Goal: Task Accomplishment & Management: Manage account settings

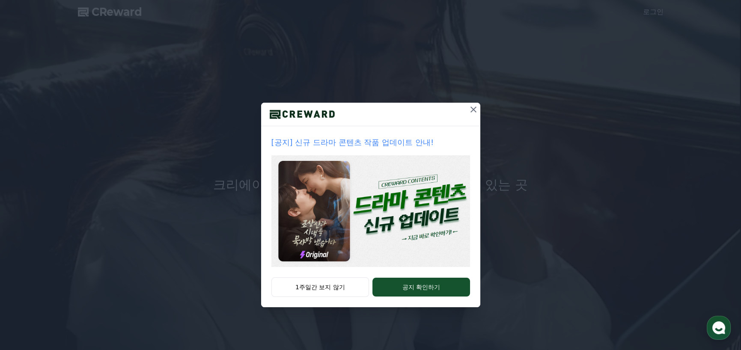
click at [472, 108] on icon at bounding box center [474, 110] width 10 height 10
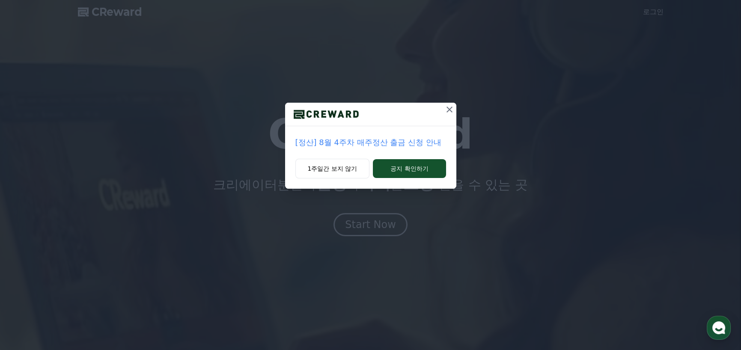
click at [448, 112] on icon at bounding box center [450, 110] width 10 height 10
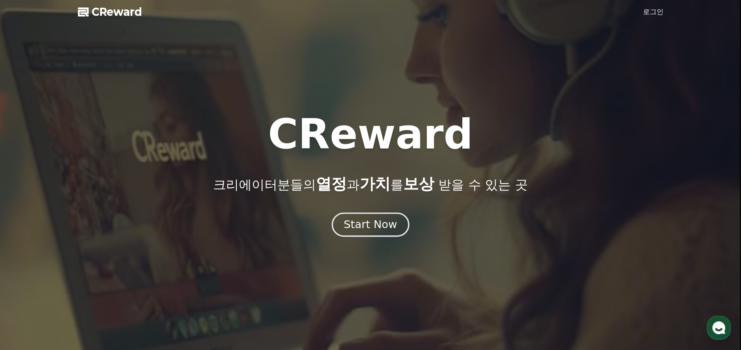
click at [377, 231] on div "Start Now" at bounding box center [370, 225] width 53 height 15
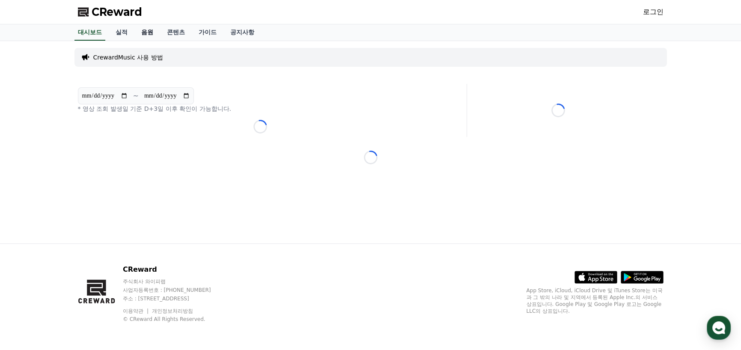
click at [146, 33] on link "음원" at bounding box center [148, 32] width 26 height 16
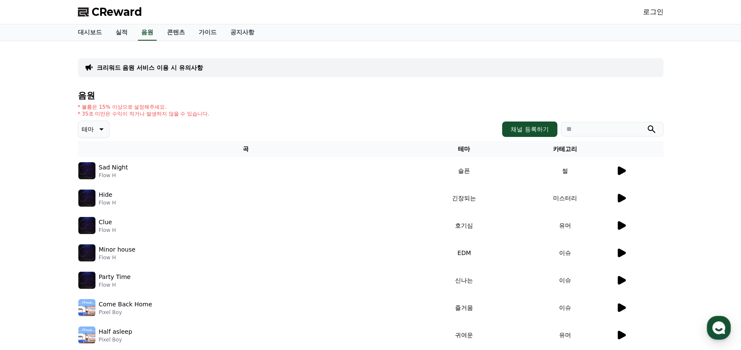
click at [621, 171] on icon at bounding box center [622, 171] width 8 height 9
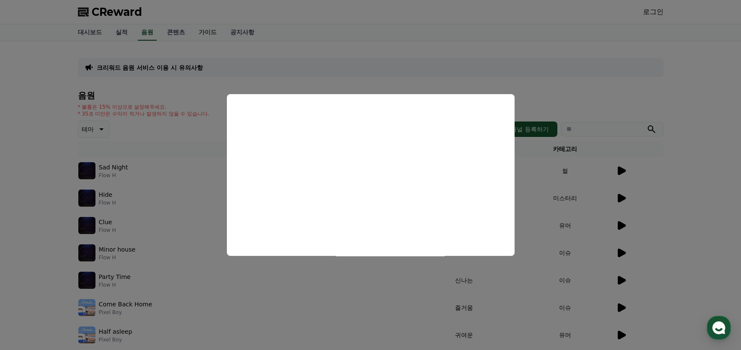
click at [380, 282] on button "close modal" at bounding box center [370, 175] width 741 height 350
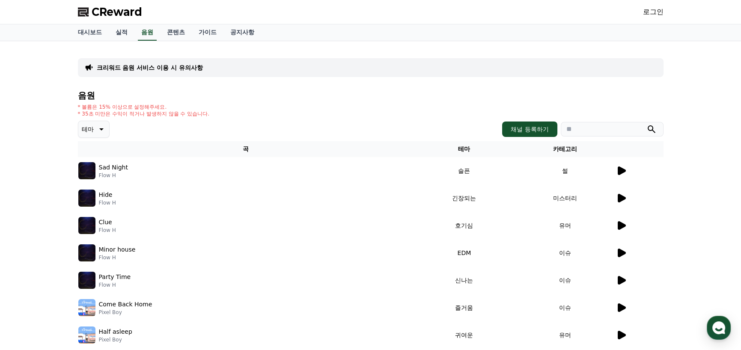
click at [622, 225] on icon at bounding box center [622, 225] width 8 height 9
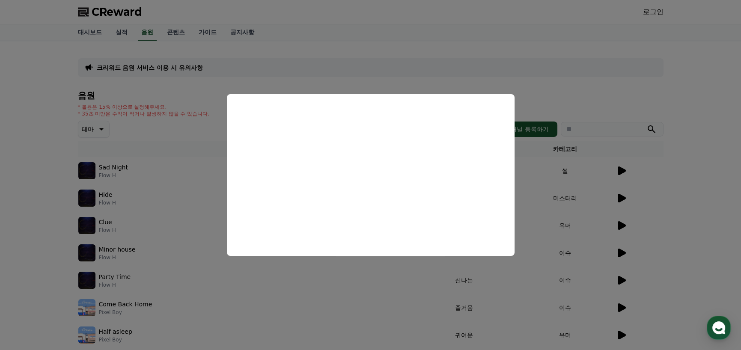
click at [380, 65] on button "close modal" at bounding box center [370, 175] width 741 height 350
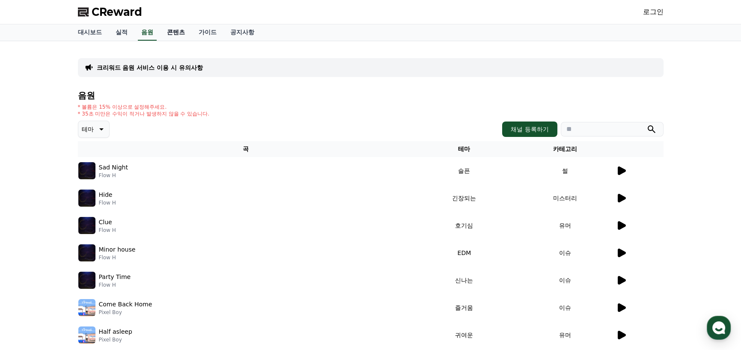
click at [178, 33] on link "콘텐츠" at bounding box center [176, 32] width 32 height 16
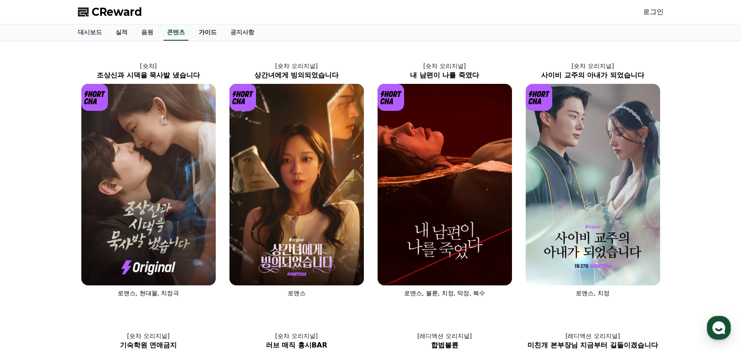
click at [212, 33] on link "가이드" at bounding box center [208, 32] width 32 height 16
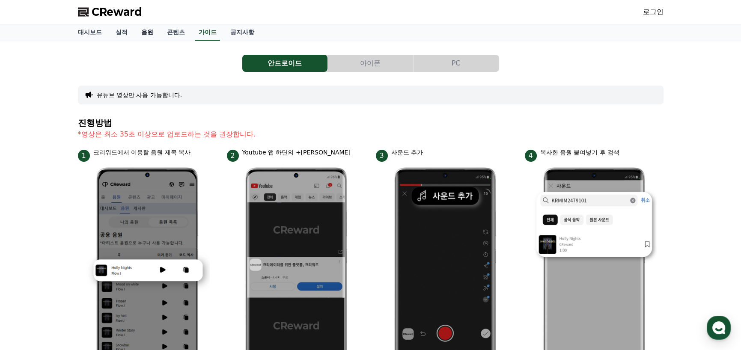
click at [153, 31] on link "음원" at bounding box center [148, 32] width 26 height 16
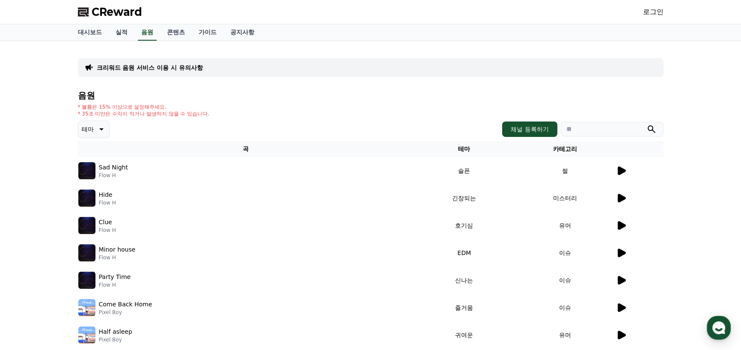
click at [98, 127] on icon at bounding box center [101, 129] width 10 height 10
click at [90, 156] on button "밝은" at bounding box center [88, 155] width 19 height 19
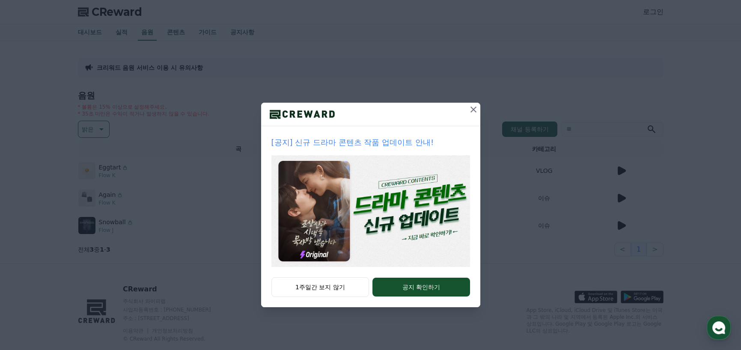
click at [471, 111] on icon at bounding box center [474, 110] width 10 height 10
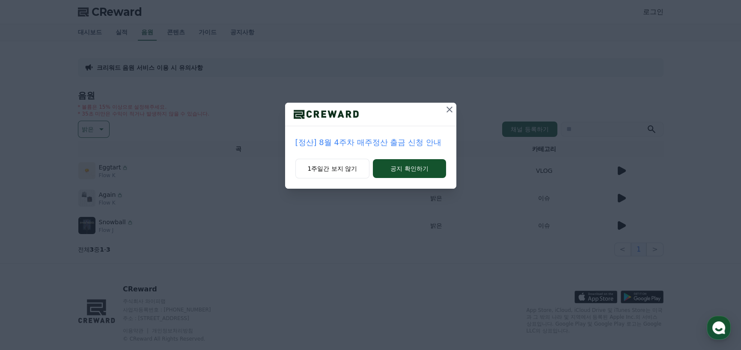
click at [448, 109] on icon at bounding box center [450, 110] width 10 height 10
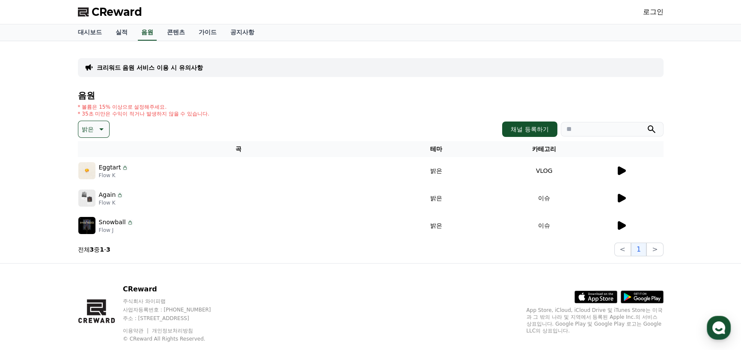
click at [618, 172] on icon at bounding box center [622, 171] width 8 height 9
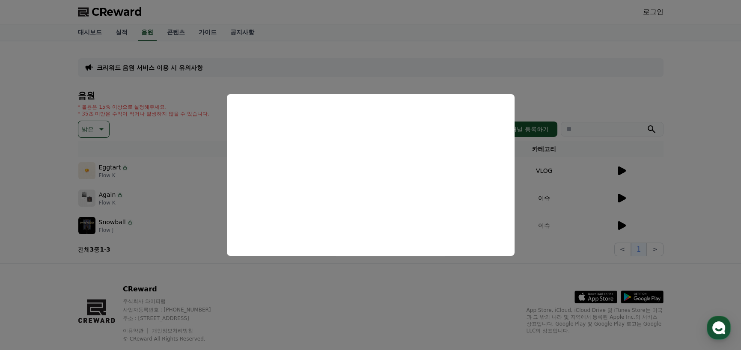
click at [373, 93] on button "close modal" at bounding box center [370, 175] width 741 height 350
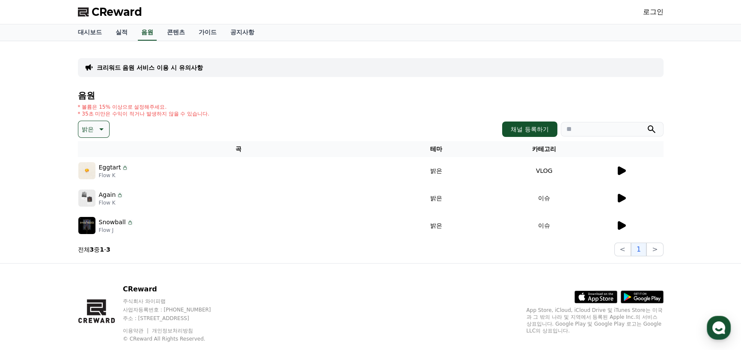
click at [102, 133] on icon at bounding box center [101, 129] width 10 height 10
click at [96, 172] on button "환상적인" at bounding box center [94, 174] width 31 height 19
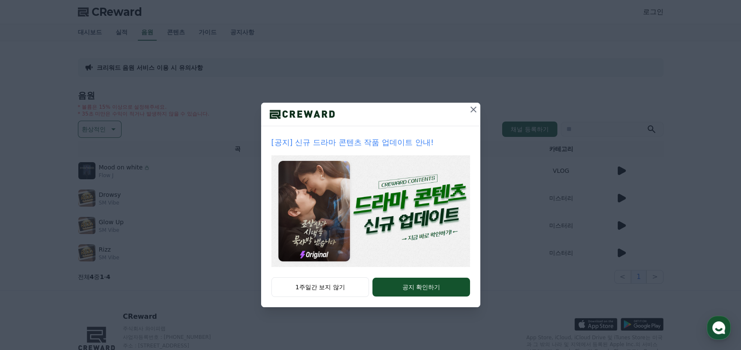
drag, startPoint x: 338, startPoint y: 291, endPoint x: 342, endPoint y: 287, distance: 6.1
click at [338, 291] on button "1주일간 보지 않기" at bounding box center [321, 288] width 98 height 20
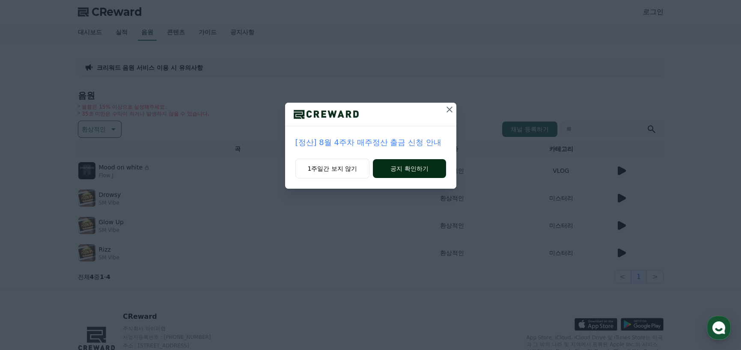
click at [393, 170] on button "공지 확인하기" at bounding box center [409, 168] width 73 height 19
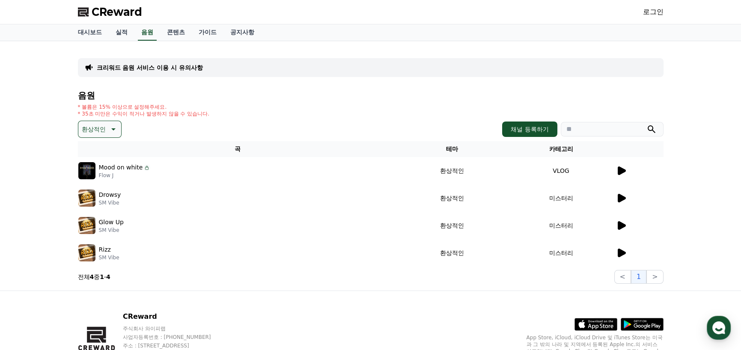
click at [618, 201] on icon at bounding box center [621, 198] width 10 height 10
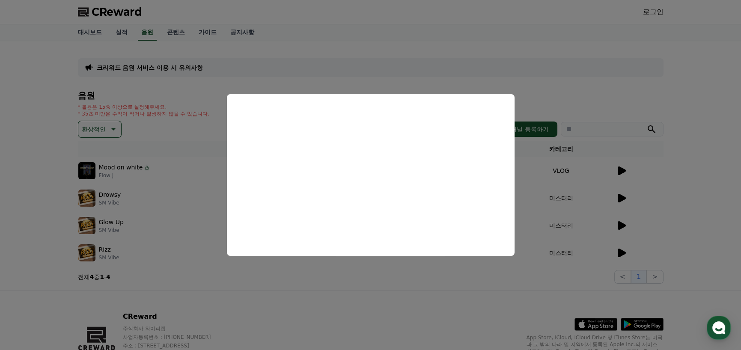
click at [552, 88] on button "close modal" at bounding box center [370, 175] width 741 height 350
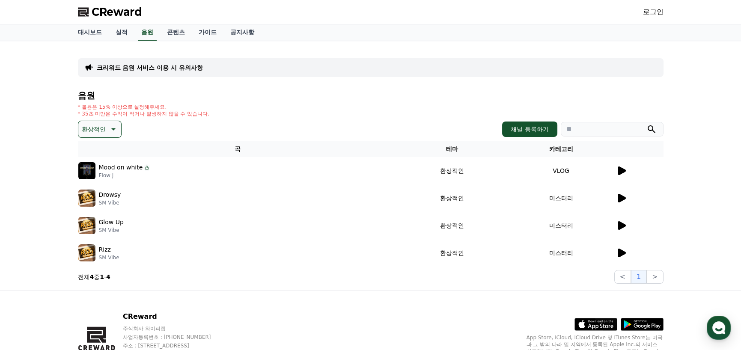
click at [119, 134] on button "환상적인" at bounding box center [100, 129] width 44 height 17
click at [92, 154] on button "호기심" at bounding box center [91, 153] width 25 height 19
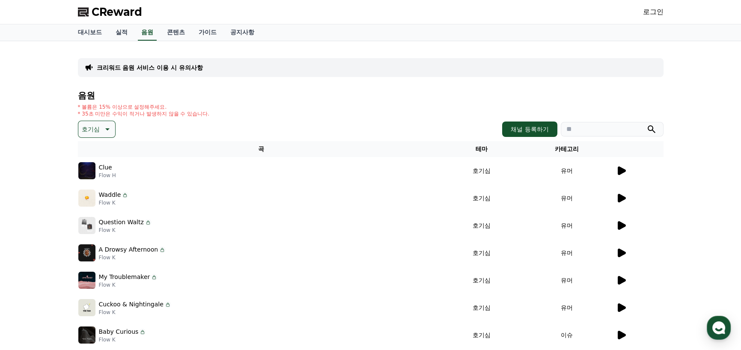
click at [619, 169] on icon at bounding box center [622, 171] width 8 height 9
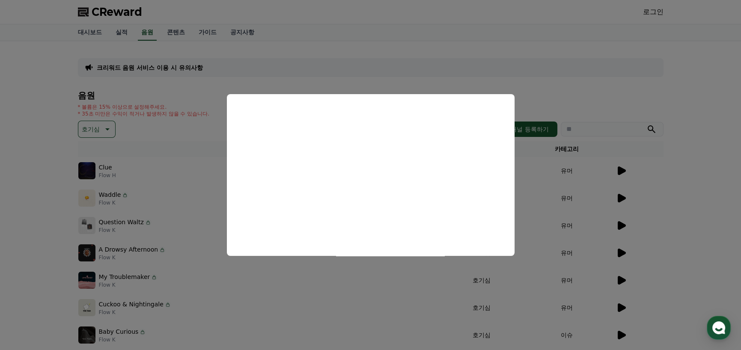
click at [410, 73] on button "close modal" at bounding box center [370, 175] width 741 height 350
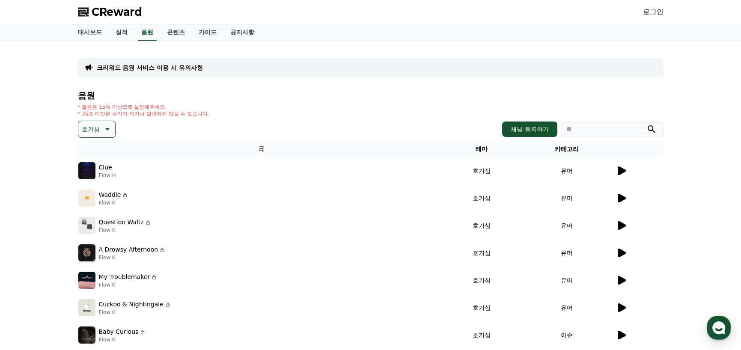
click at [620, 197] on icon at bounding box center [622, 198] width 8 height 9
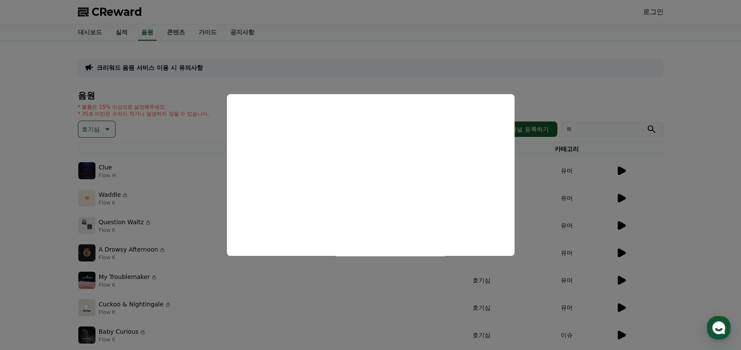
click at [392, 65] on button "close modal" at bounding box center [370, 175] width 741 height 350
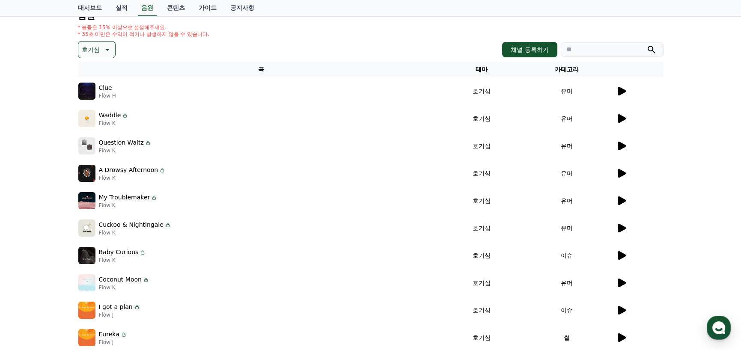
scroll to position [86, 0]
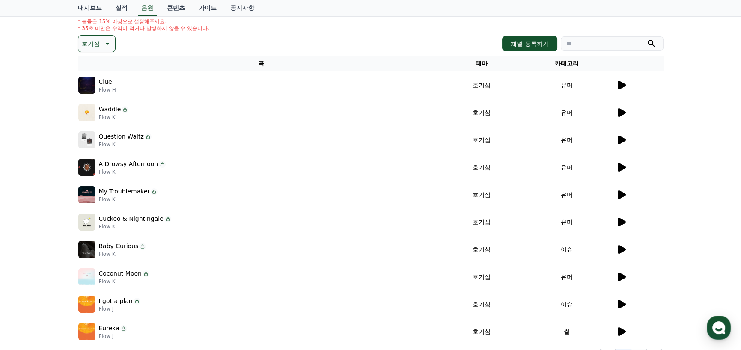
click at [621, 139] on icon at bounding box center [622, 140] width 8 height 9
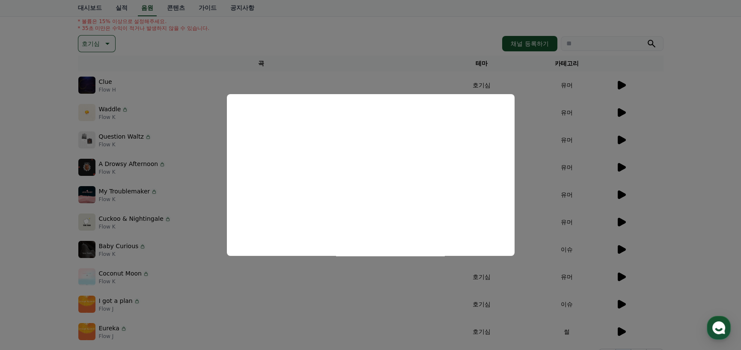
click at [371, 77] on button "close modal" at bounding box center [370, 175] width 741 height 350
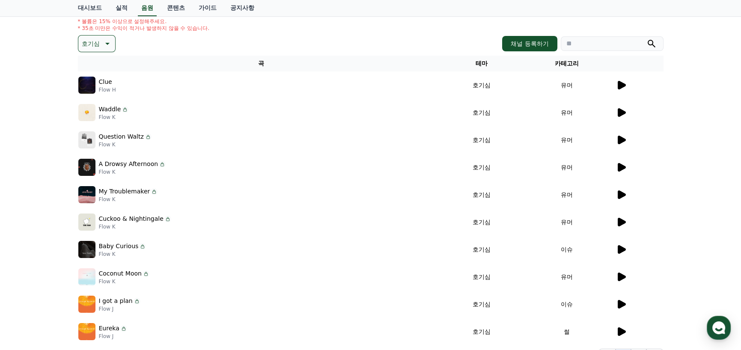
click at [622, 193] on icon at bounding box center [622, 195] width 8 height 9
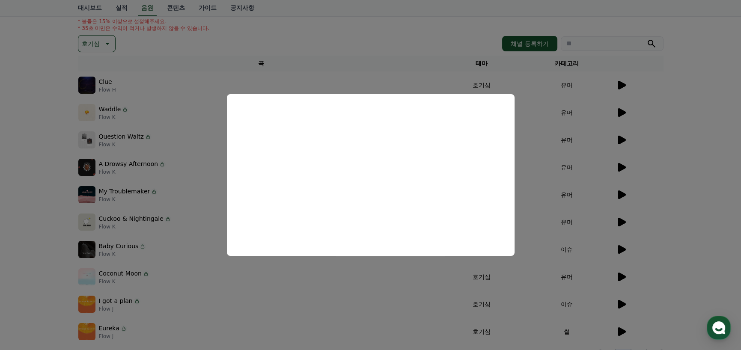
click at [403, 81] on button "close modal" at bounding box center [370, 175] width 741 height 350
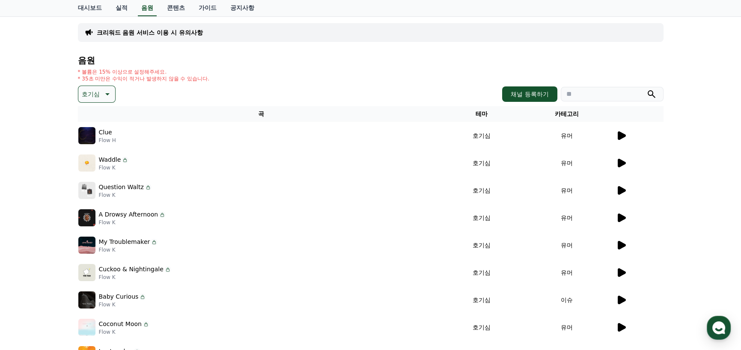
scroll to position [0, 0]
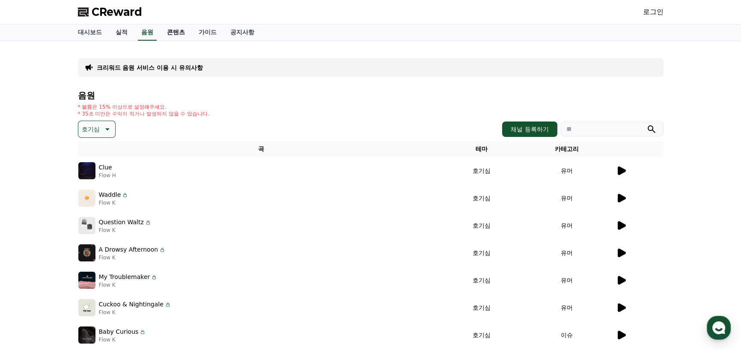
click at [179, 33] on link "콘텐츠" at bounding box center [176, 32] width 32 height 16
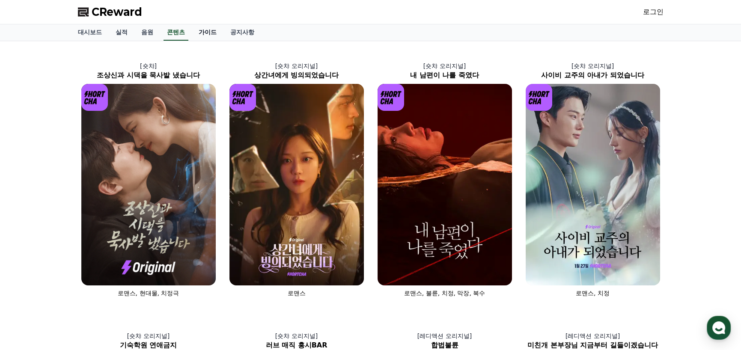
click at [203, 32] on link "가이드" at bounding box center [208, 32] width 32 height 16
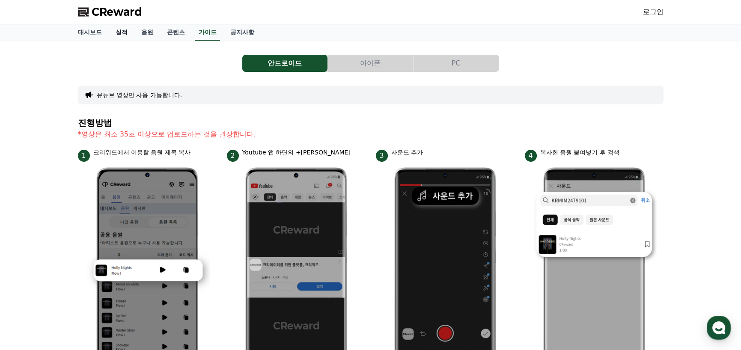
click at [117, 30] on link "실적" at bounding box center [122, 32] width 26 height 16
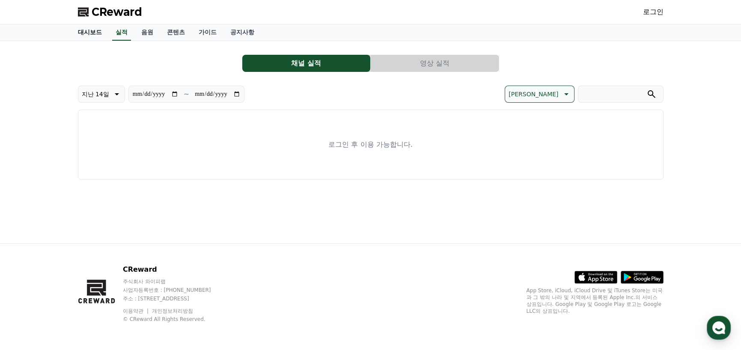
click at [93, 30] on link "대시보드" at bounding box center [90, 32] width 38 height 16
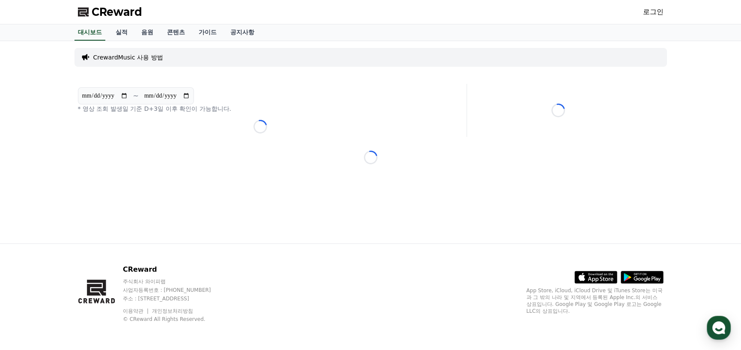
click at [651, 12] on link "로그인" at bounding box center [653, 12] width 21 height 10
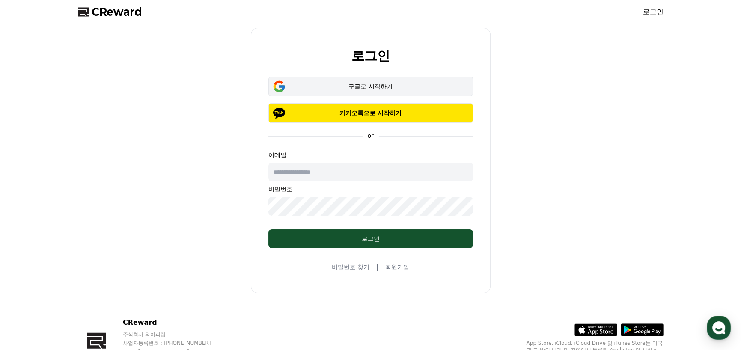
click at [373, 89] on div "구글로 시작하기" at bounding box center [371, 86] width 180 height 9
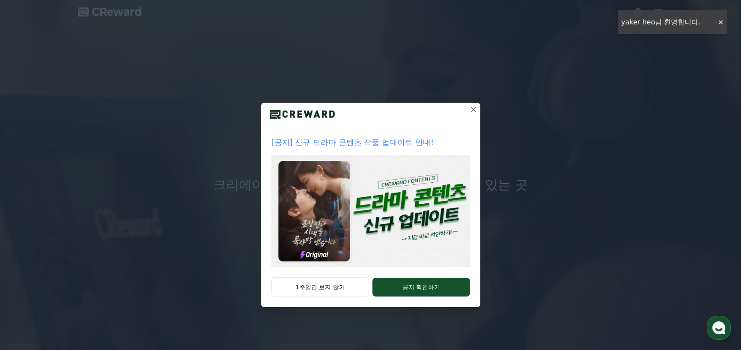
click at [475, 112] on icon at bounding box center [474, 110] width 10 height 10
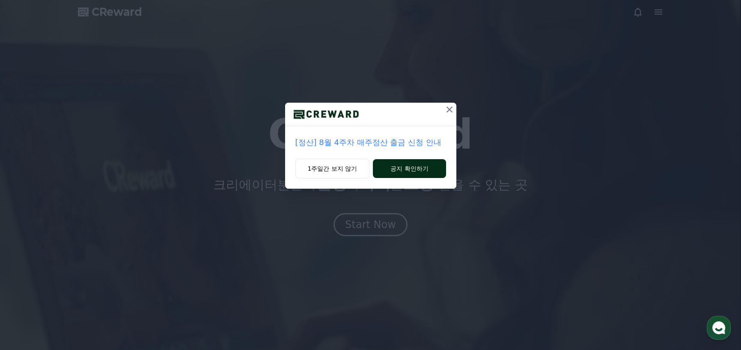
click at [409, 172] on button "공지 확인하기" at bounding box center [409, 168] width 73 height 19
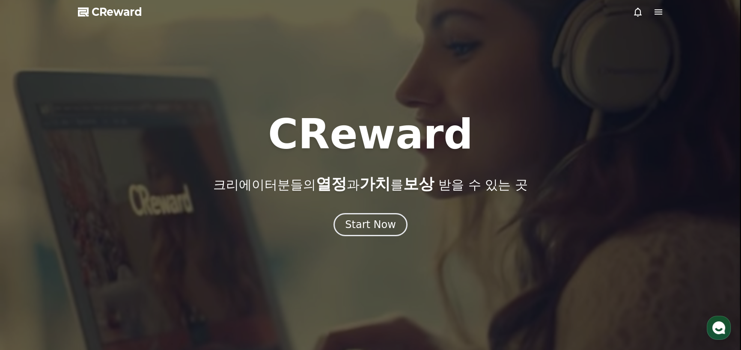
click at [656, 14] on icon at bounding box center [659, 11] width 8 height 5
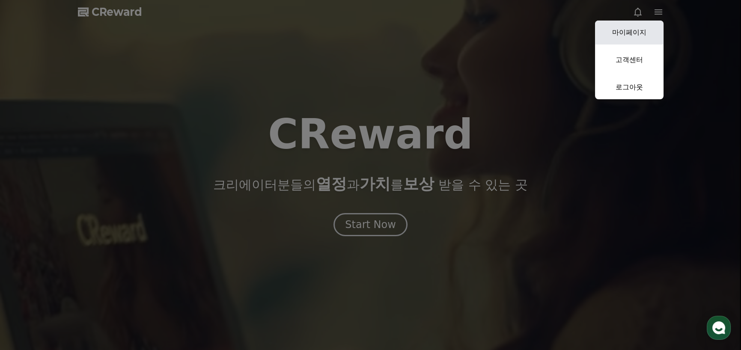
click at [639, 30] on link "마이페이지" at bounding box center [629, 33] width 69 height 24
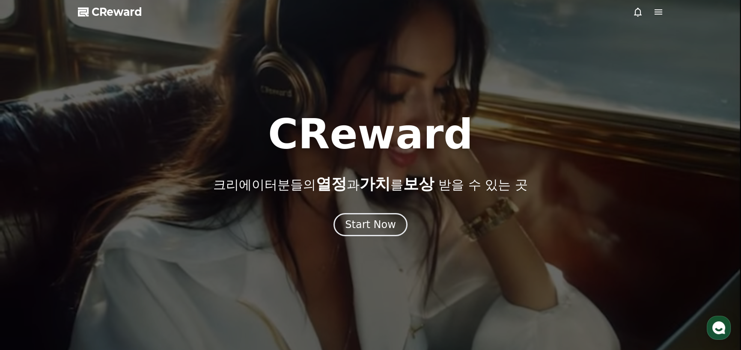
select select "**********"
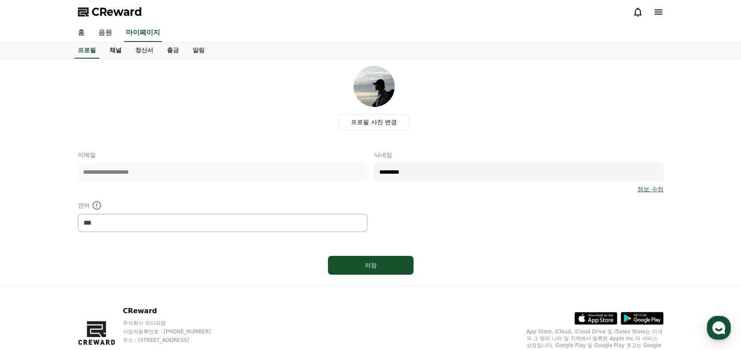
click at [115, 51] on link "채널" at bounding box center [116, 50] width 26 height 16
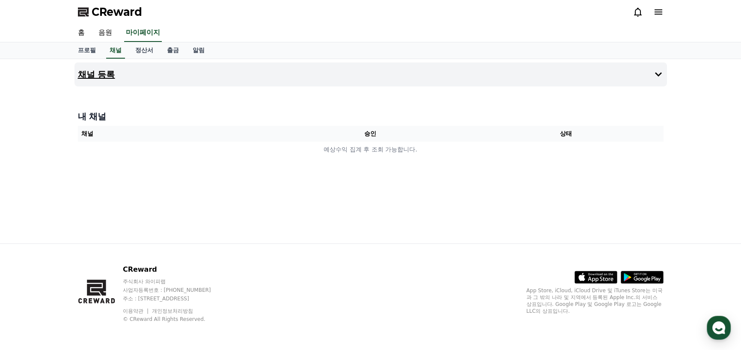
click at [291, 85] on button "채널 등록" at bounding box center [371, 75] width 593 height 24
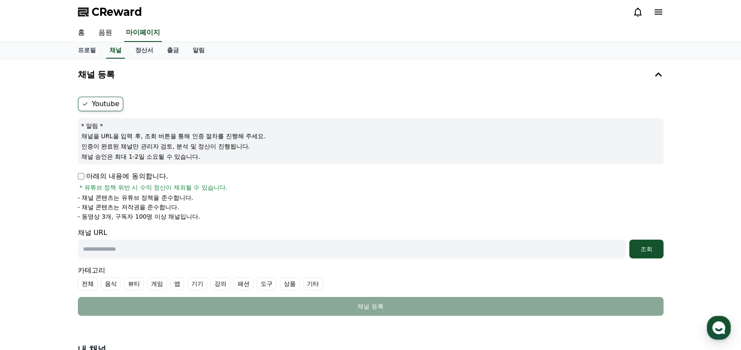
click at [185, 253] on input "text" at bounding box center [352, 249] width 548 height 19
click at [118, 249] on input "text" at bounding box center [352, 249] width 548 height 19
paste input "**********"
type input "**********"
click at [641, 249] on div "조회" at bounding box center [646, 249] width 27 height 9
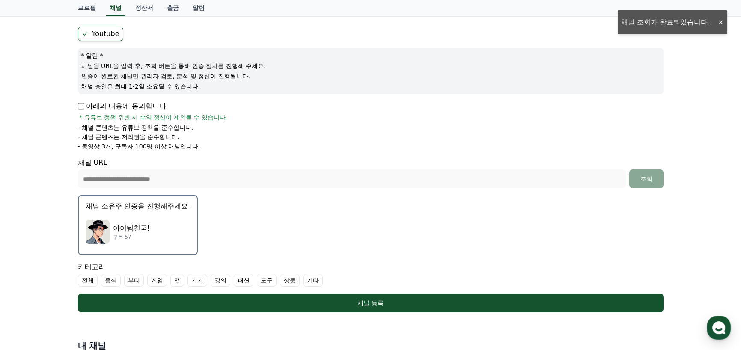
scroll to position [86, 0]
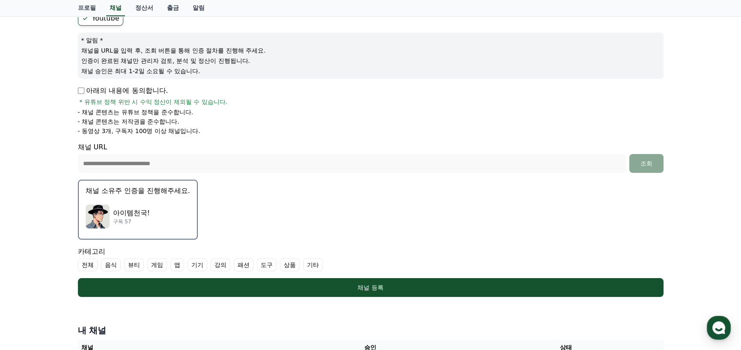
click at [147, 215] on p "아이템천국!" at bounding box center [131, 213] width 37 height 10
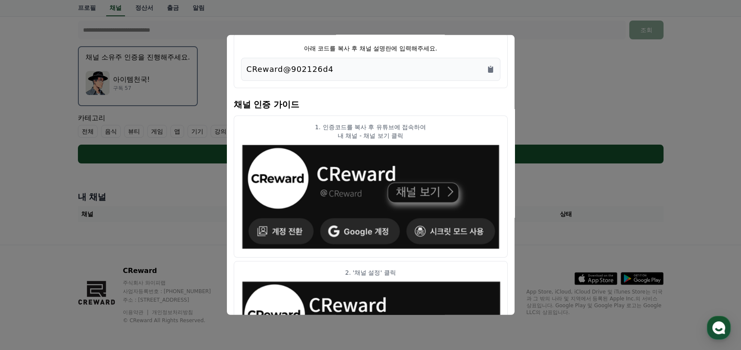
scroll to position [0, 0]
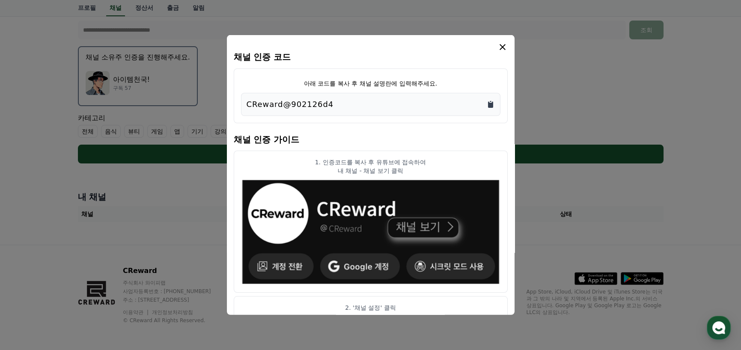
click at [491, 104] on icon "Copy to clipboard" at bounding box center [490, 105] width 5 height 6
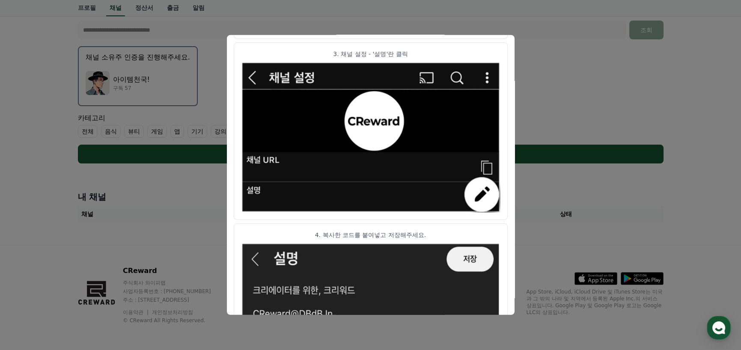
scroll to position [458, 0]
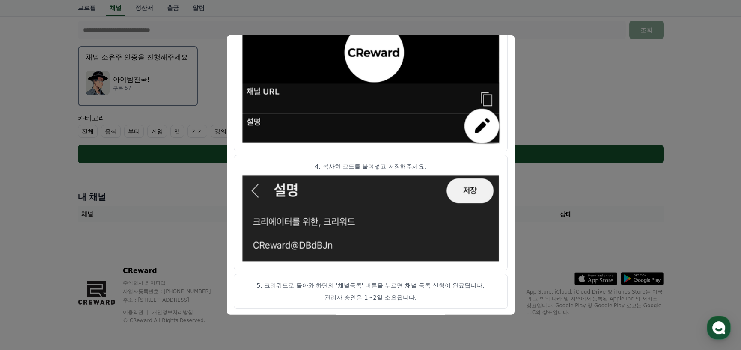
click at [551, 115] on button "close modal" at bounding box center [370, 175] width 741 height 350
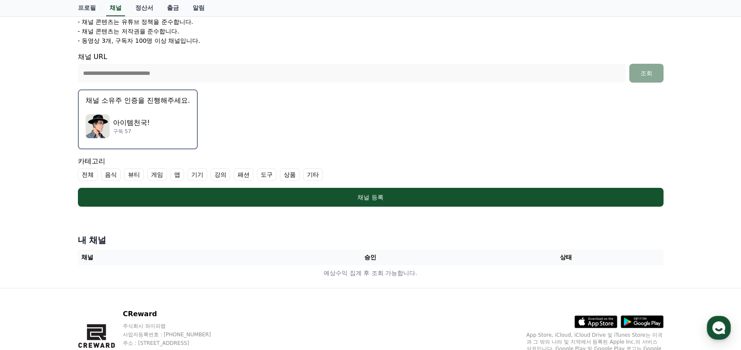
scroll to position [176, 0]
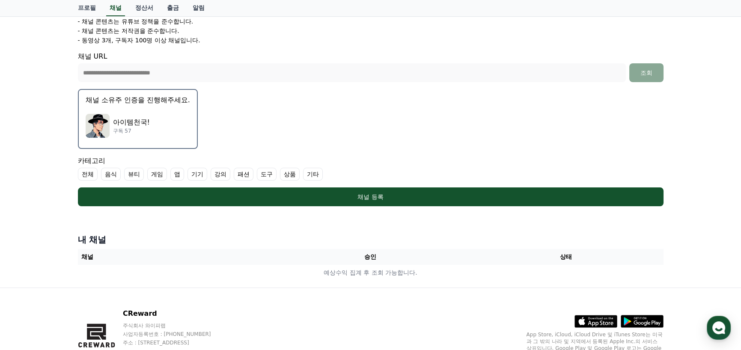
click at [177, 131] on div "아이템천국! 구독 57" at bounding box center [138, 126] width 105 height 34
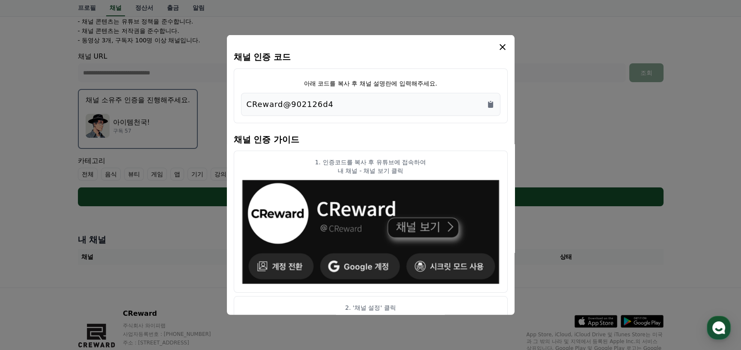
click at [503, 50] on icon "modal" at bounding box center [503, 47] width 10 height 10
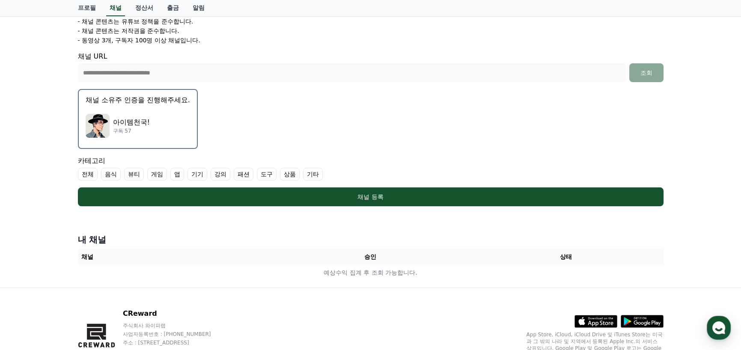
scroll to position [134, 0]
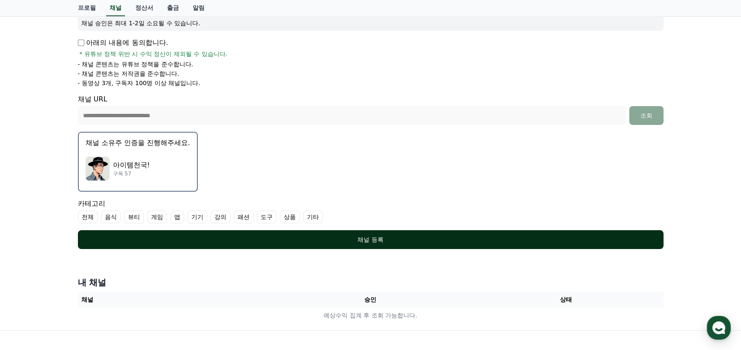
click at [315, 236] on div "채널 등록" at bounding box center [371, 240] width 552 height 9
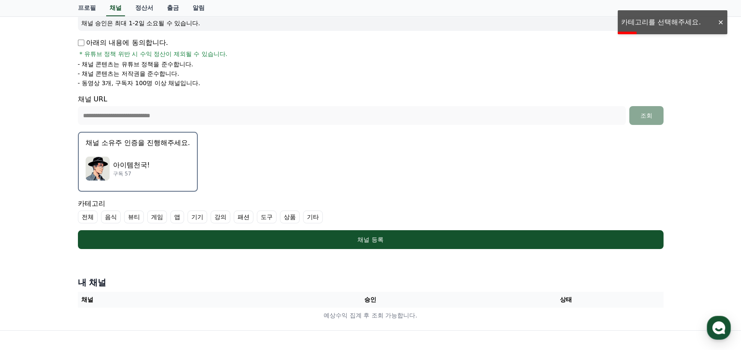
click at [292, 218] on label "상품" at bounding box center [290, 217] width 20 height 13
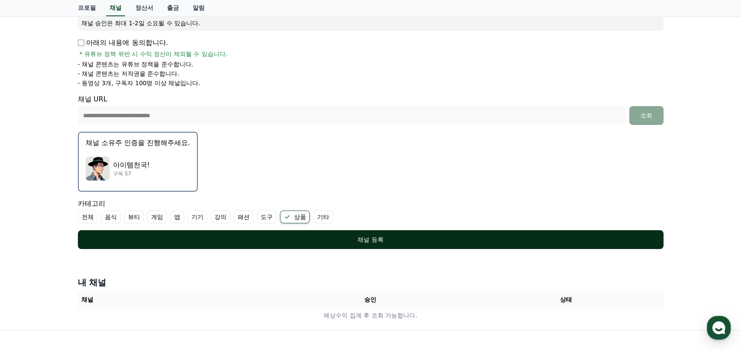
click at [383, 237] on div "채널 등록" at bounding box center [371, 240] width 552 height 9
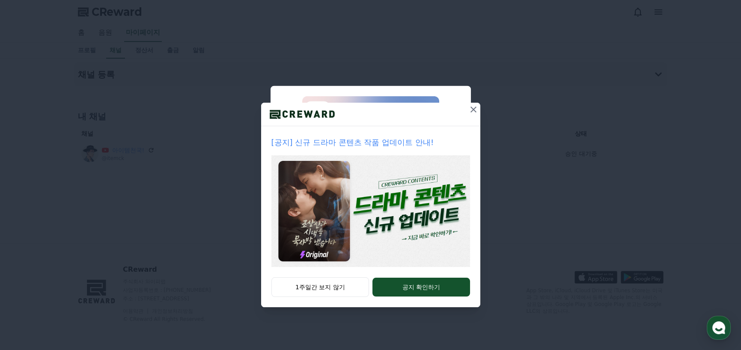
click at [473, 110] on icon at bounding box center [474, 110] width 6 height 6
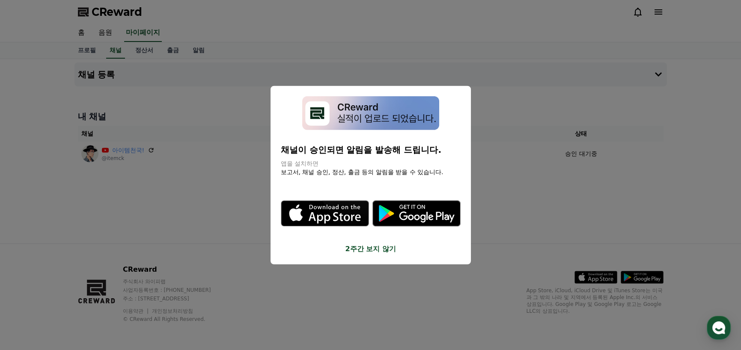
click at [236, 193] on button "close modal" at bounding box center [370, 175] width 741 height 350
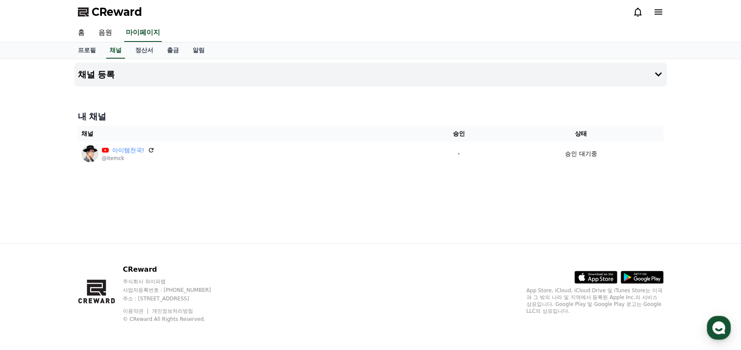
click at [258, 225] on div "채널 등록 내 채널 채널 승인 상태 아이템천국! @itemck - 승인 대기중" at bounding box center [371, 151] width 600 height 185
click at [105, 78] on h4 "채널 등록" at bounding box center [96, 74] width 37 height 9
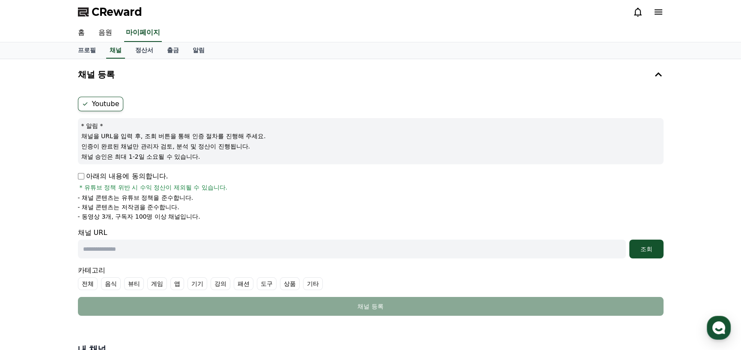
click at [83, 102] on icon at bounding box center [85, 104] width 7 height 7
click at [152, 98] on ul "Youtube" at bounding box center [371, 104] width 586 height 15
click at [84, 104] on icon at bounding box center [85, 103] width 5 height 3
click at [145, 50] on link "정산서" at bounding box center [145, 50] width 32 height 16
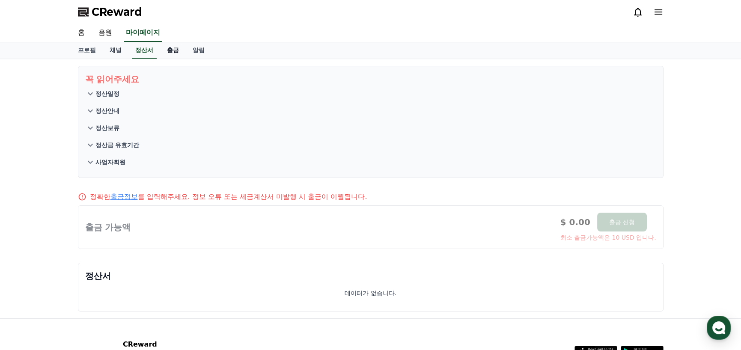
click at [172, 51] on link "출금" at bounding box center [173, 50] width 26 height 16
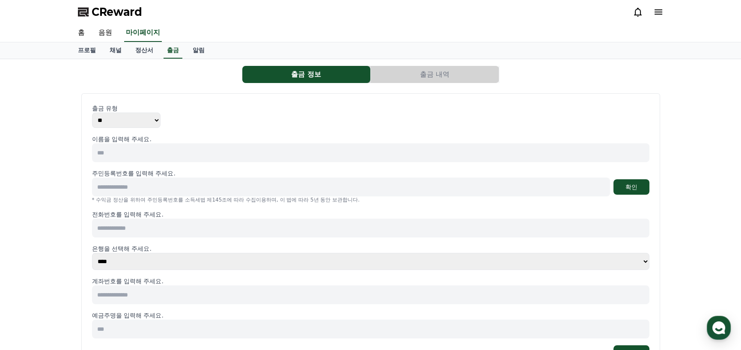
click at [70, 141] on div "출금 정보 출금 내역 출금 유형 ** *** 이름을 입력해 주세요. 주민등록번호를 입력해 주세요. 확인 * 수익금 정산을 위하여 주민등록번호를…" at bounding box center [370, 222] width 741 height 326
click at [200, 47] on link "알림" at bounding box center [199, 50] width 26 height 16
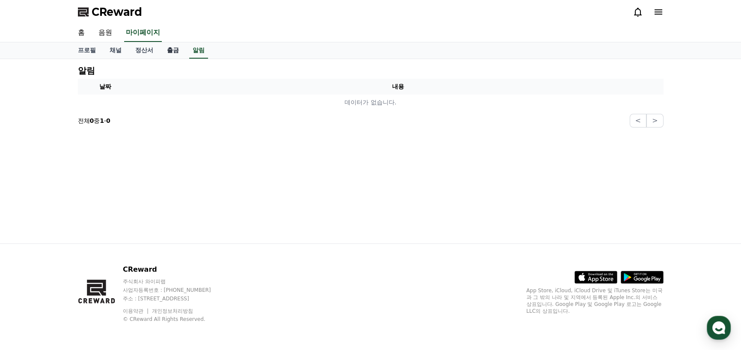
click at [177, 55] on link "출금" at bounding box center [173, 50] width 26 height 16
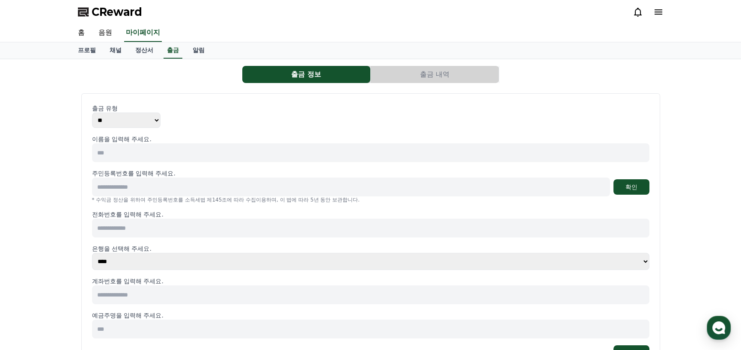
drag, startPoint x: 143, startPoint y: 53, endPoint x: 129, endPoint y: 53, distance: 13.7
click at [143, 53] on link "정산서" at bounding box center [145, 50] width 32 height 16
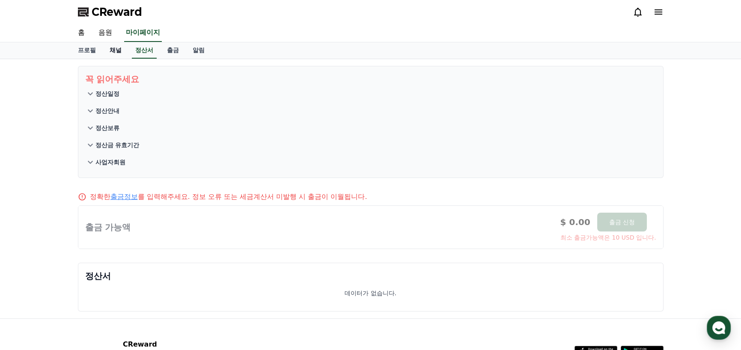
click at [115, 53] on link "채널" at bounding box center [116, 50] width 26 height 16
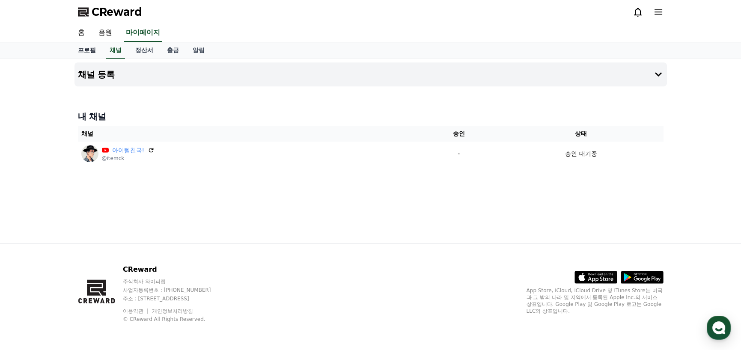
click at [77, 51] on link "프로필" at bounding box center [87, 50] width 32 height 16
select select "**********"
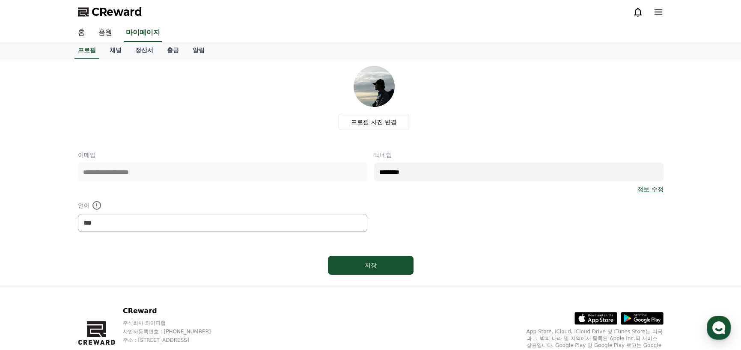
click at [111, 15] on span "CReward" at bounding box center [117, 12] width 51 height 14
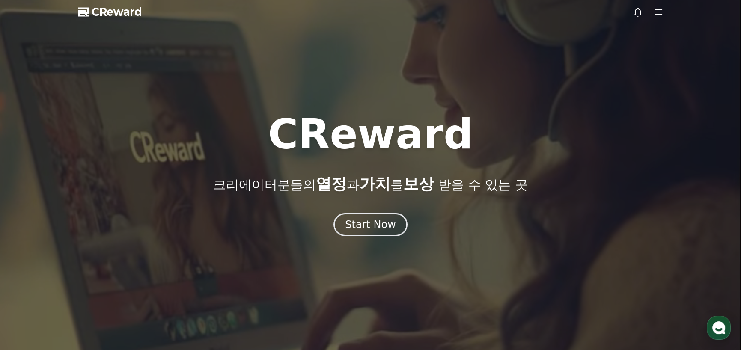
click at [68, 103] on div at bounding box center [370, 175] width 741 height 350
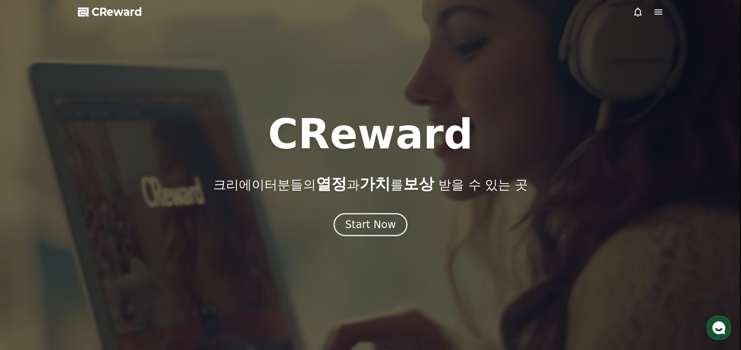
click at [68, 103] on div at bounding box center [370, 175] width 741 height 350
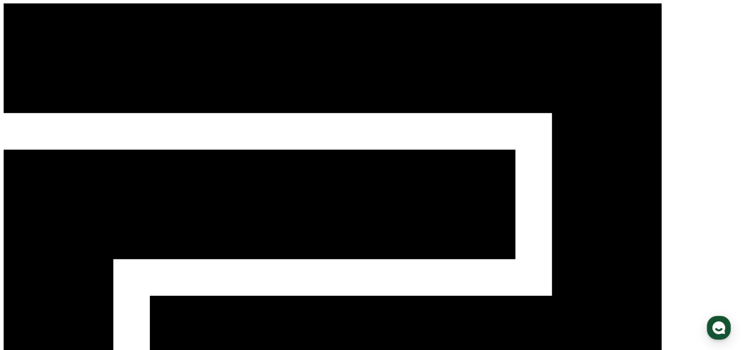
drag, startPoint x: 154, startPoint y: 14, endPoint x: 94, endPoint y: 13, distance: 60.0
click at [94, 13] on div "CReward 로그인" at bounding box center [370, 287] width 735 height 569
copy span "CReward"
click at [81, 150] on polygon at bounding box center [260, 351] width 512 height 402
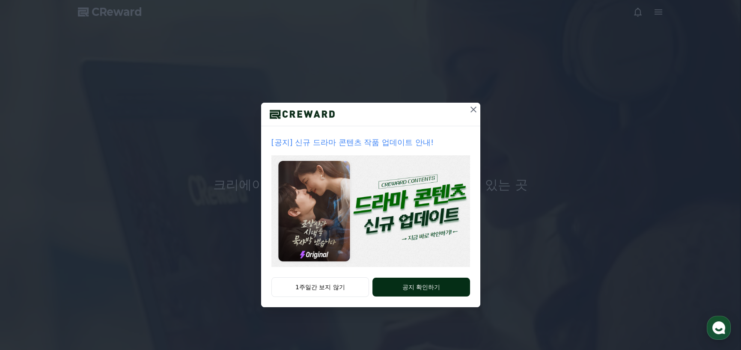
click at [413, 286] on button "공지 확인하기" at bounding box center [421, 287] width 97 height 19
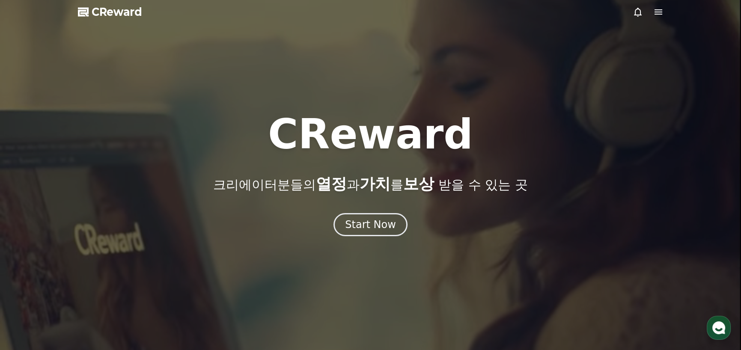
click at [658, 13] on icon at bounding box center [659, 12] width 10 height 10
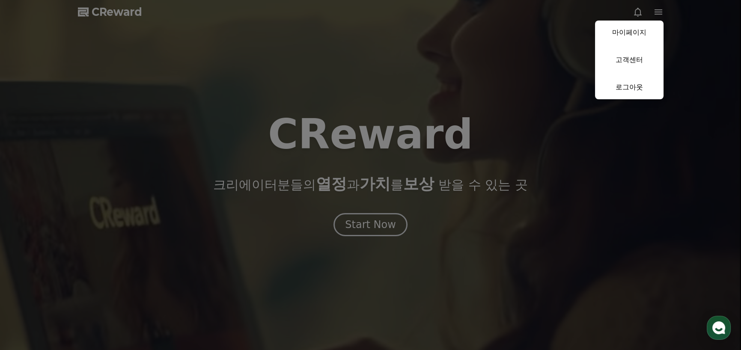
click at [633, 31] on link "마이페이지" at bounding box center [629, 33] width 69 height 24
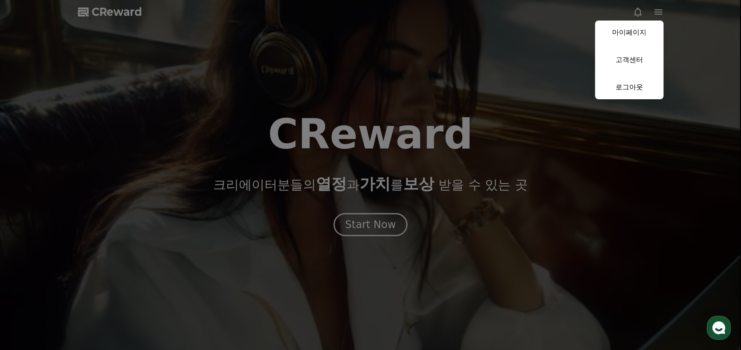
select select "**********"
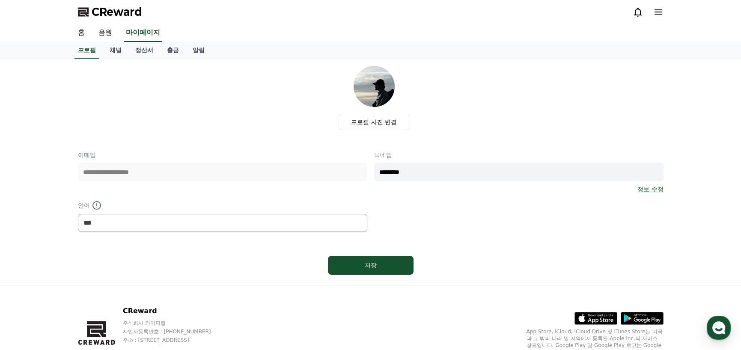
click at [223, 104] on div "프로필 사진 변경" at bounding box center [374, 98] width 579 height 64
click at [81, 31] on link "홈" at bounding box center [81, 33] width 21 height 18
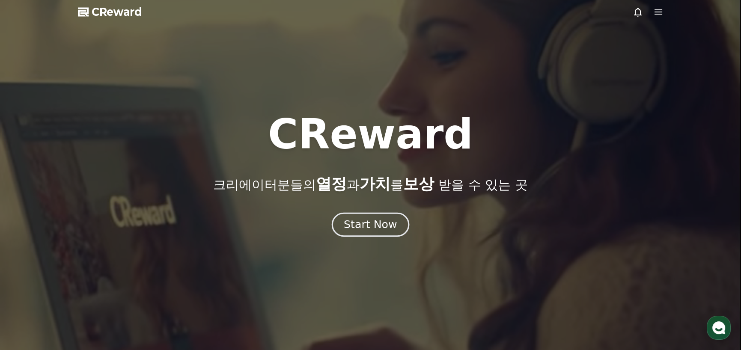
click at [362, 224] on div "Start Now" at bounding box center [370, 225] width 53 height 15
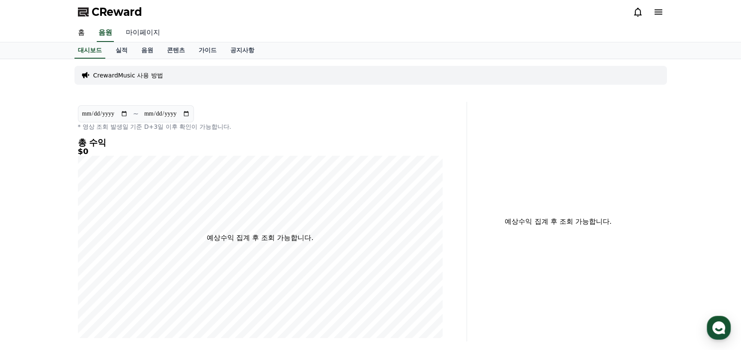
click at [145, 31] on link "마이페이지" at bounding box center [143, 33] width 48 height 18
select select "**********"
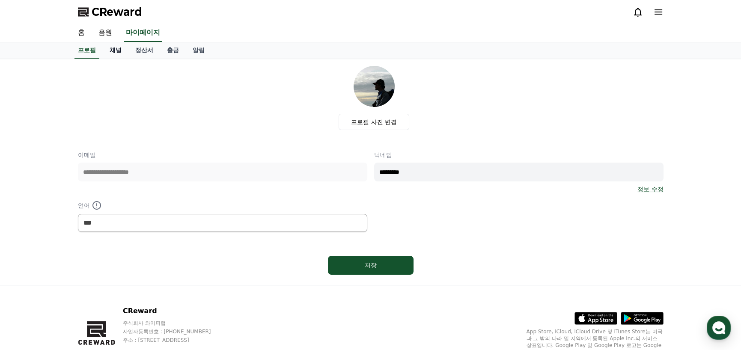
click at [115, 49] on link "채널" at bounding box center [116, 50] width 26 height 16
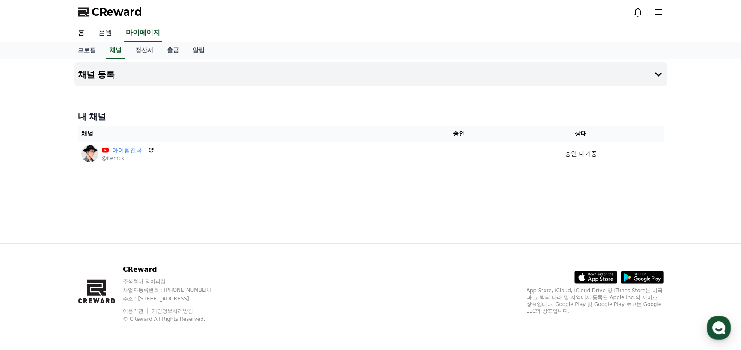
click at [110, 34] on link "음원" at bounding box center [105, 33] width 27 height 18
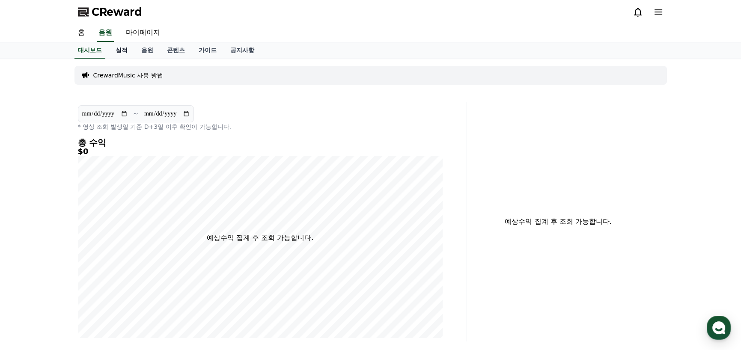
drag, startPoint x: 120, startPoint y: 49, endPoint x: 124, endPoint y: 48, distance: 4.8
click at [120, 48] on link "실적" at bounding box center [122, 50] width 26 height 16
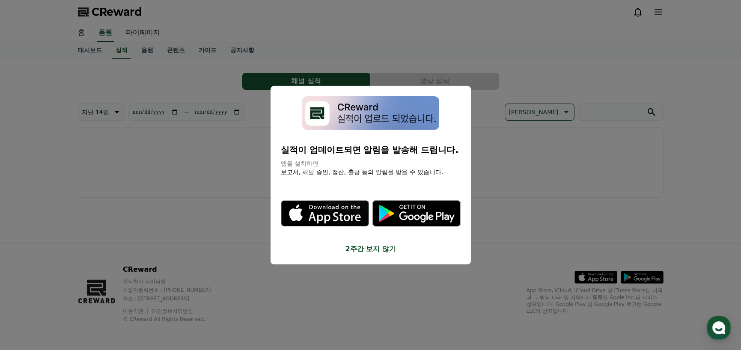
drag, startPoint x: 207, startPoint y: 227, endPoint x: 188, endPoint y: 182, distance: 48.5
click at [207, 226] on button "close modal" at bounding box center [370, 175] width 741 height 350
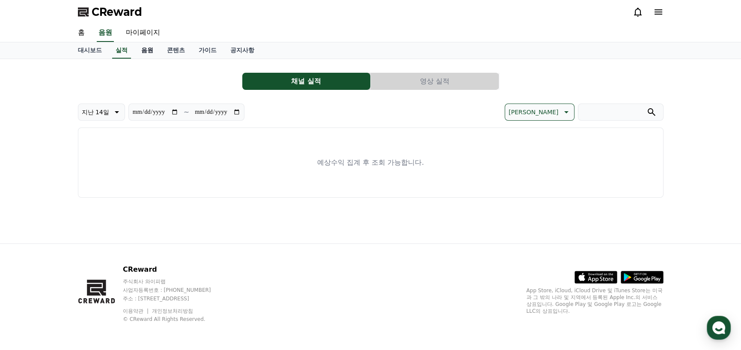
click at [149, 50] on link "음원" at bounding box center [148, 50] width 26 height 16
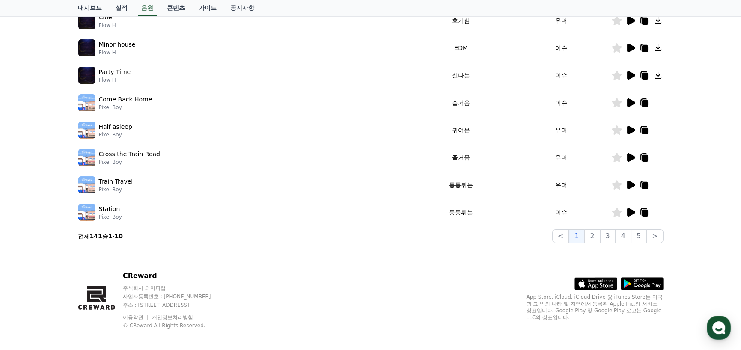
scroll to position [229, 0]
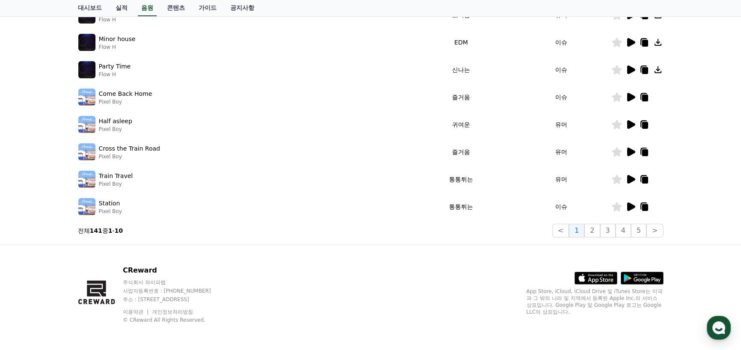
click at [631, 206] on icon at bounding box center [632, 207] width 8 height 9
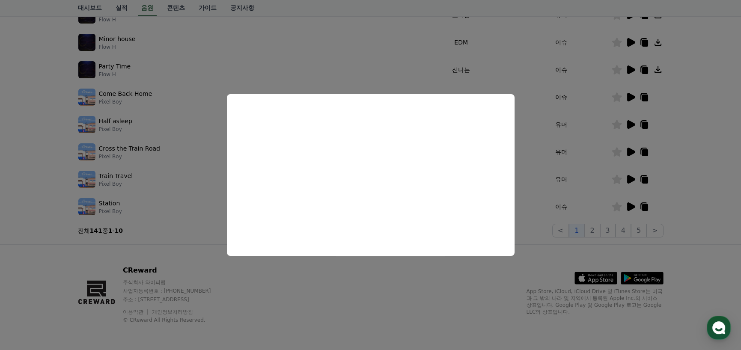
click at [170, 173] on button "close modal" at bounding box center [370, 175] width 741 height 350
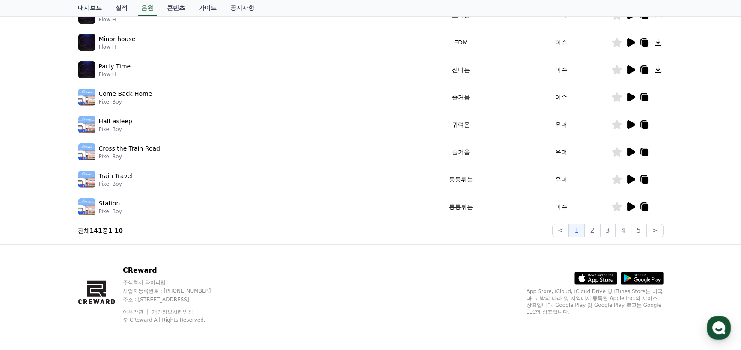
click at [630, 179] on icon at bounding box center [632, 179] width 8 height 9
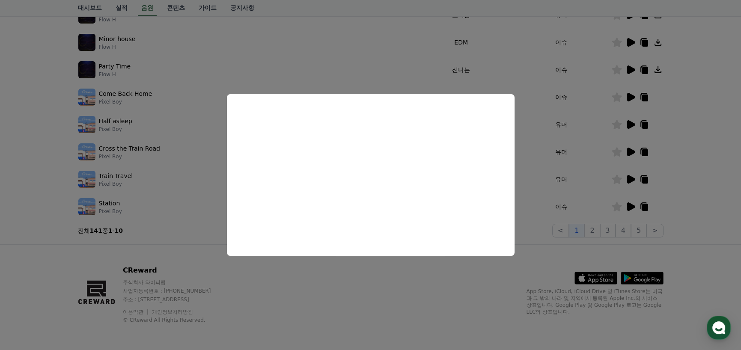
click at [528, 161] on button "close modal" at bounding box center [370, 175] width 741 height 350
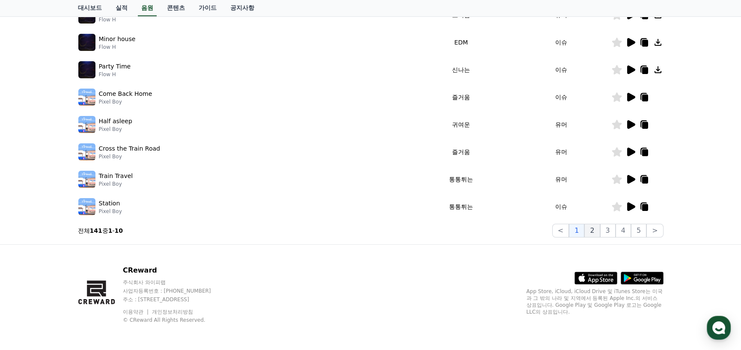
click at [595, 230] on button "2" at bounding box center [592, 231] width 15 height 14
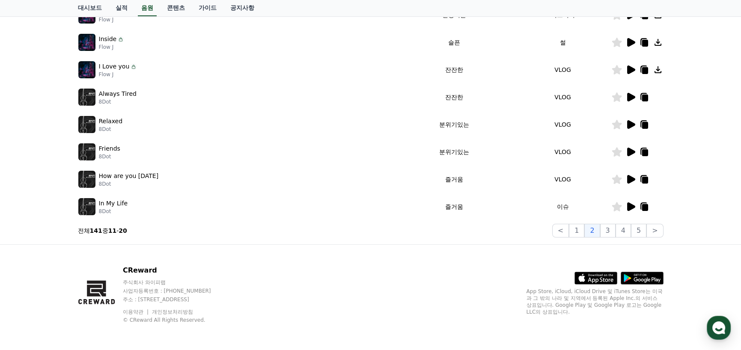
click at [630, 179] on icon at bounding box center [632, 179] width 8 height 9
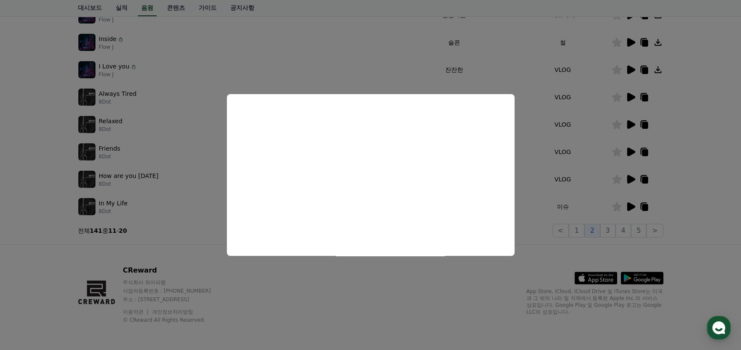
click at [535, 167] on button "close modal" at bounding box center [370, 175] width 741 height 350
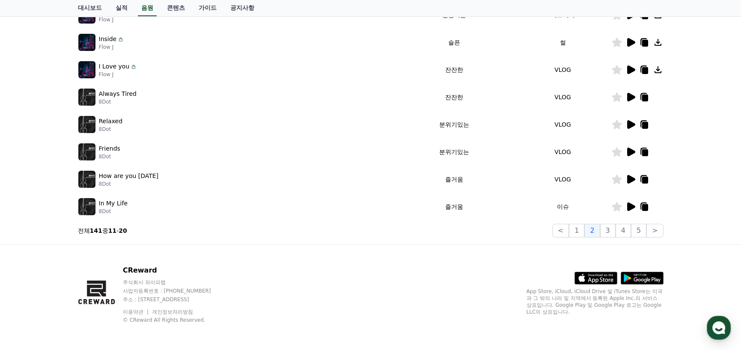
click at [617, 179] on icon at bounding box center [617, 179] width 10 height 9
click at [633, 206] on icon at bounding box center [632, 207] width 8 height 9
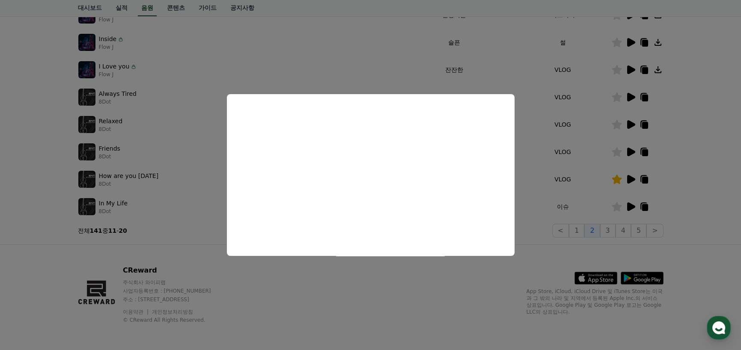
click at [515, 79] on button "close modal" at bounding box center [370, 175] width 741 height 350
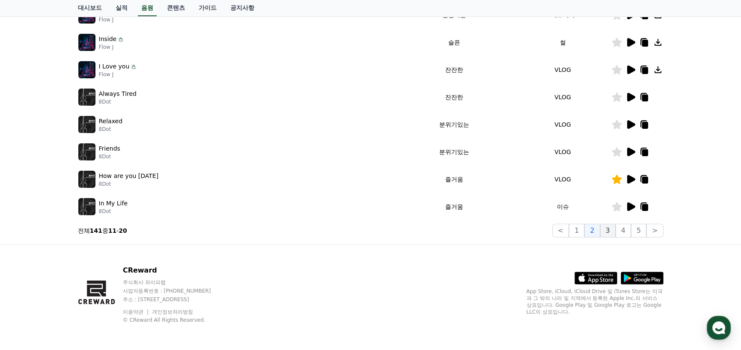
click at [609, 231] on button "3" at bounding box center [608, 231] width 15 height 14
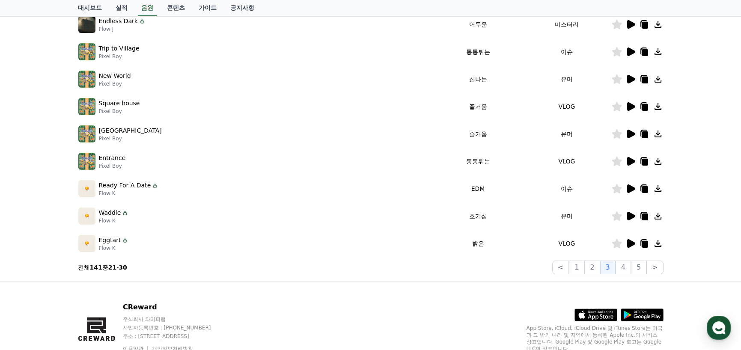
scroll to position [143, 0]
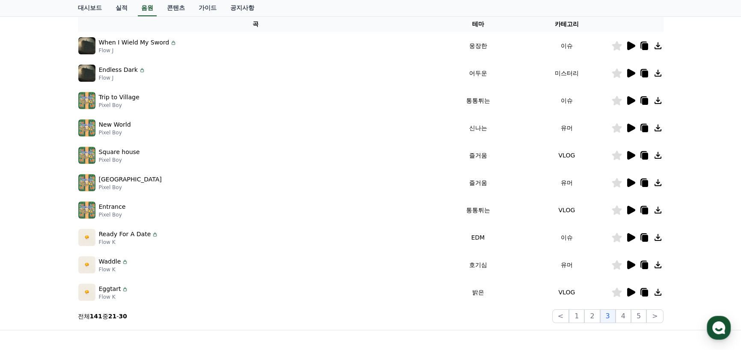
click at [630, 102] on icon at bounding box center [632, 100] width 8 height 9
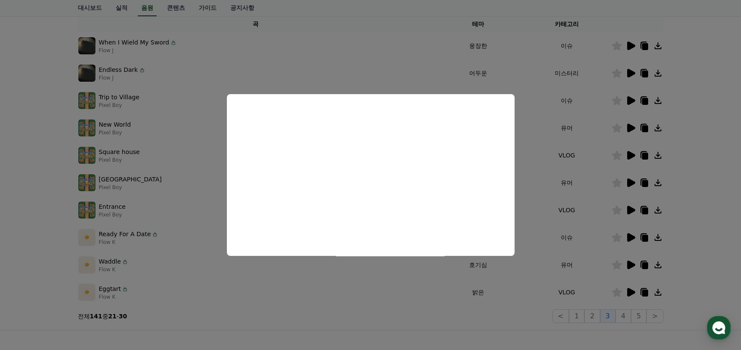
click at [541, 110] on button "close modal" at bounding box center [370, 175] width 741 height 350
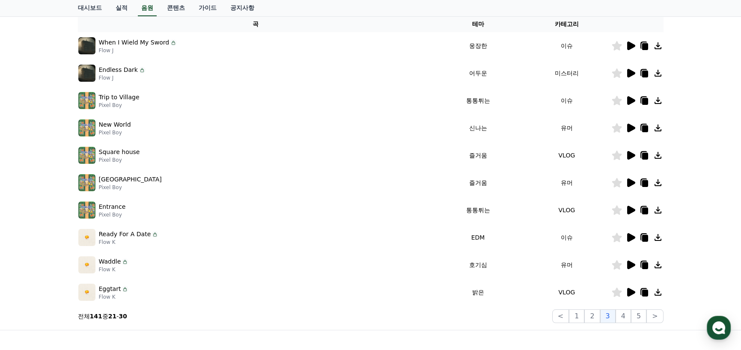
click at [628, 127] on icon at bounding box center [632, 128] width 8 height 9
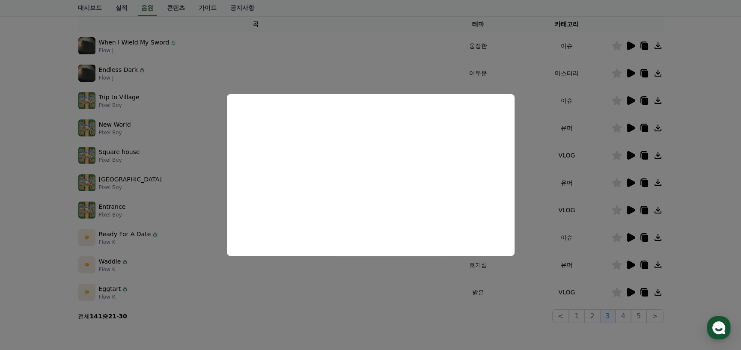
click at [537, 152] on button "close modal" at bounding box center [370, 175] width 741 height 350
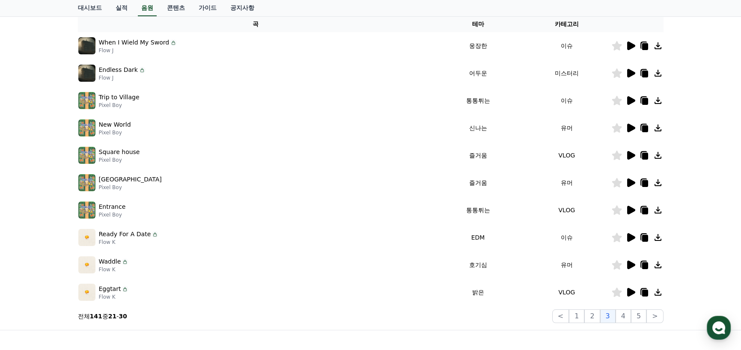
click at [630, 155] on icon at bounding box center [632, 155] width 8 height 9
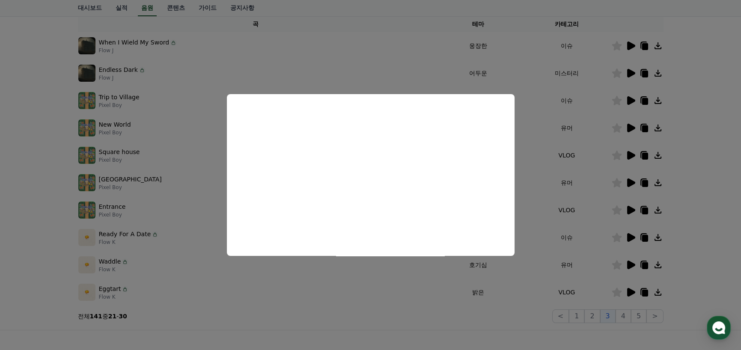
click at [531, 185] on button "close modal" at bounding box center [370, 175] width 741 height 350
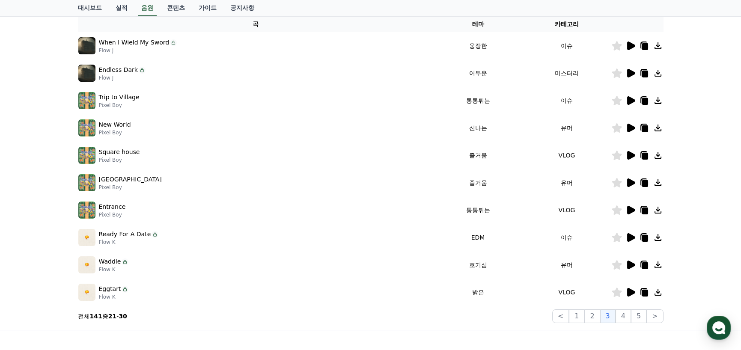
click at [616, 155] on icon at bounding box center [617, 155] width 10 height 9
click at [628, 181] on icon at bounding box center [632, 183] width 8 height 9
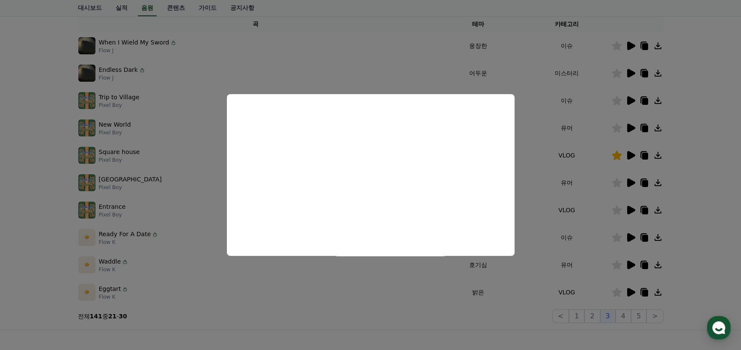
click at [541, 182] on button "close modal" at bounding box center [370, 175] width 741 height 350
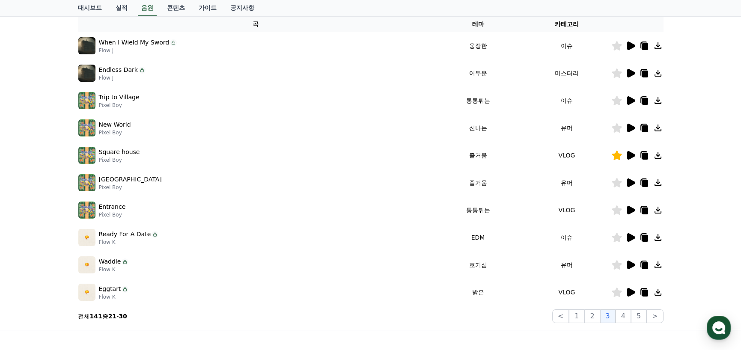
click at [628, 209] on icon at bounding box center [632, 210] width 8 height 9
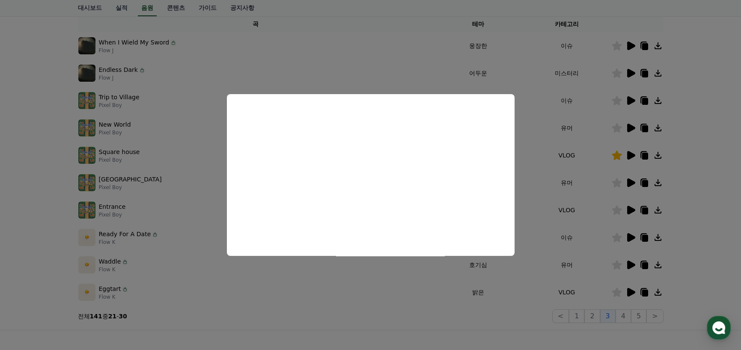
click at [535, 180] on button "close modal" at bounding box center [370, 175] width 741 height 350
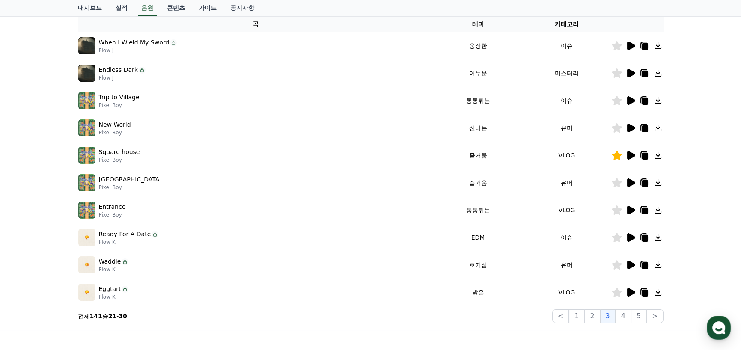
click at [630, 238] on icon at bounding box center [632, 237] width 8 height 9
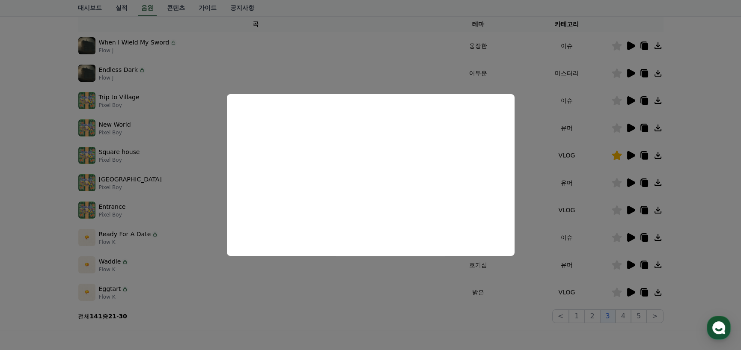
click at [536, 213] on button "close modal" at bounding box center [370, 175] width 741 height 350
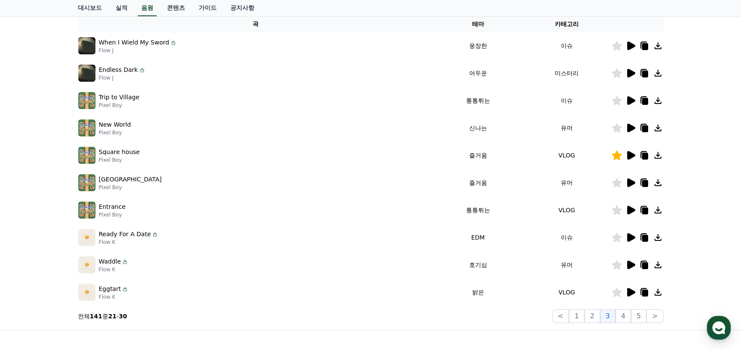
click at [630, 266] on icon at bounding box center [632, 265] width 8 height 9
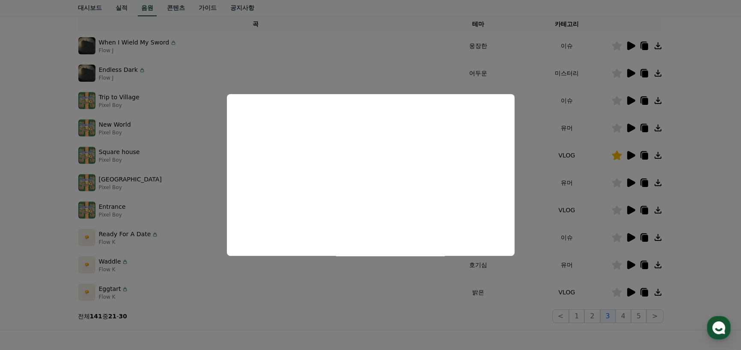
click at [543, 186] on button "close modal" at bounding box center [370, 175] width 741 height 350
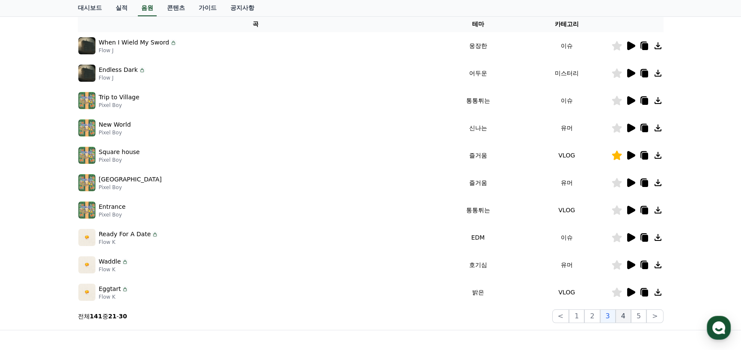
click at [626, 317] on button "4" at bounding box center [623, 317] width 15 height 14
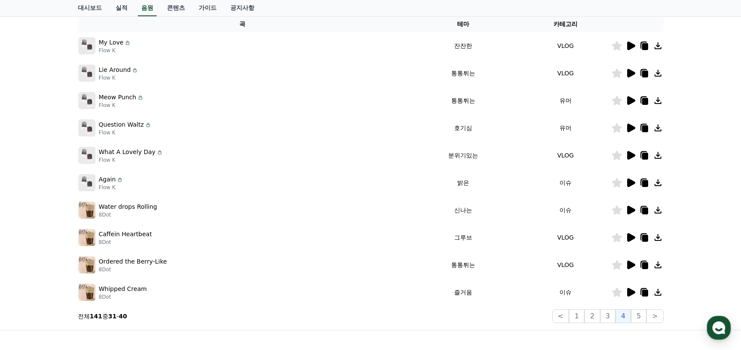
click at [631, 124] on icon at bounding box center [632, 128] width 8 height 9
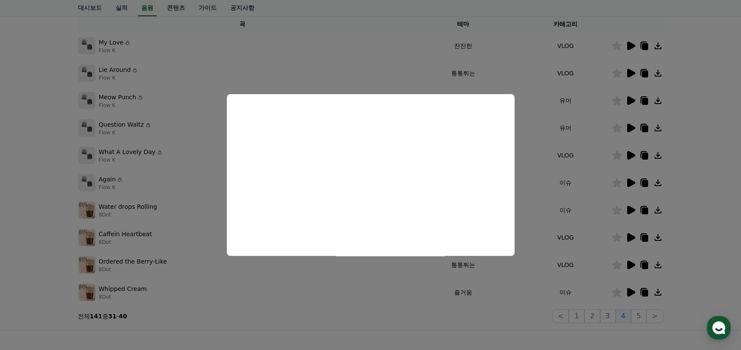
click at [527, 171] on button "close modal" at bounding box center [370, 175] width 741 height 350
